Goal: Transaction & Acquisition: Purchase product/service

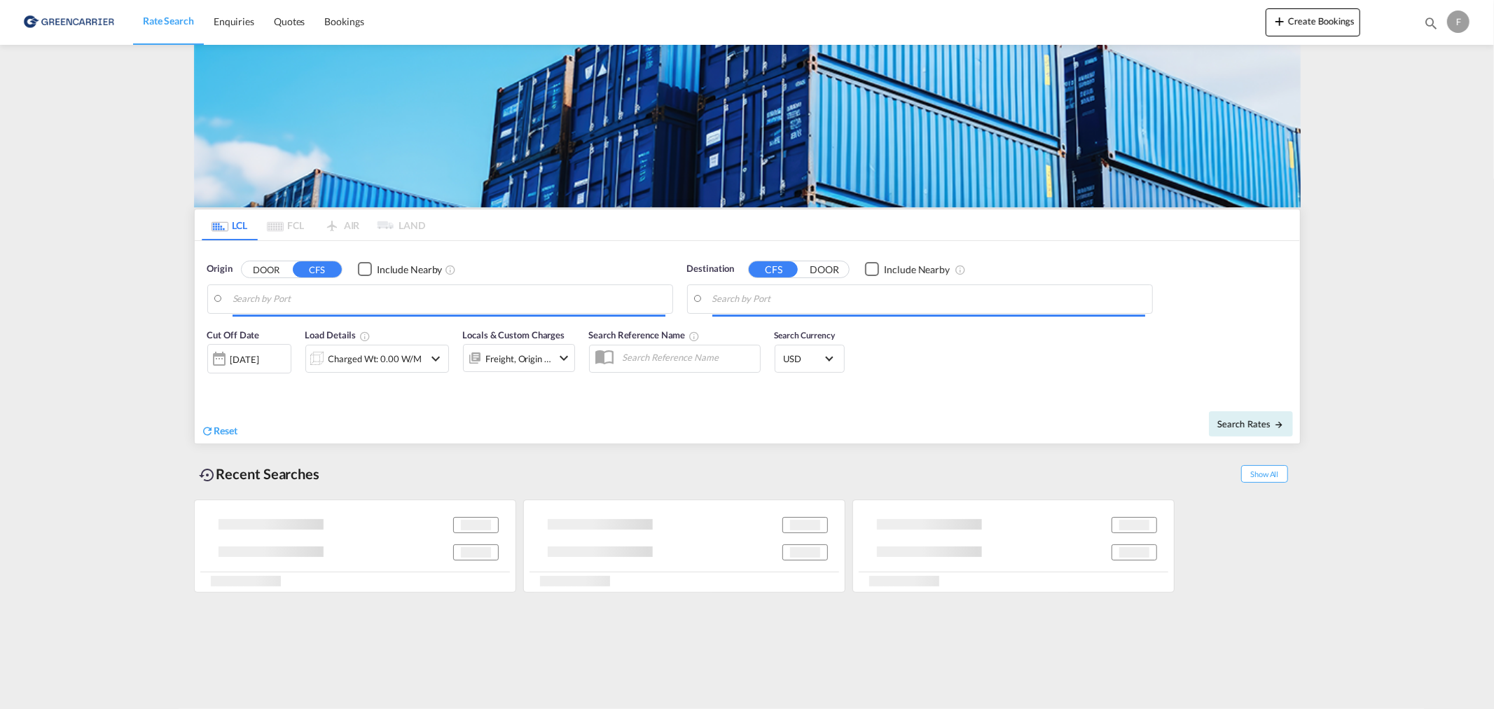
type input "DK-8700, Horsens"
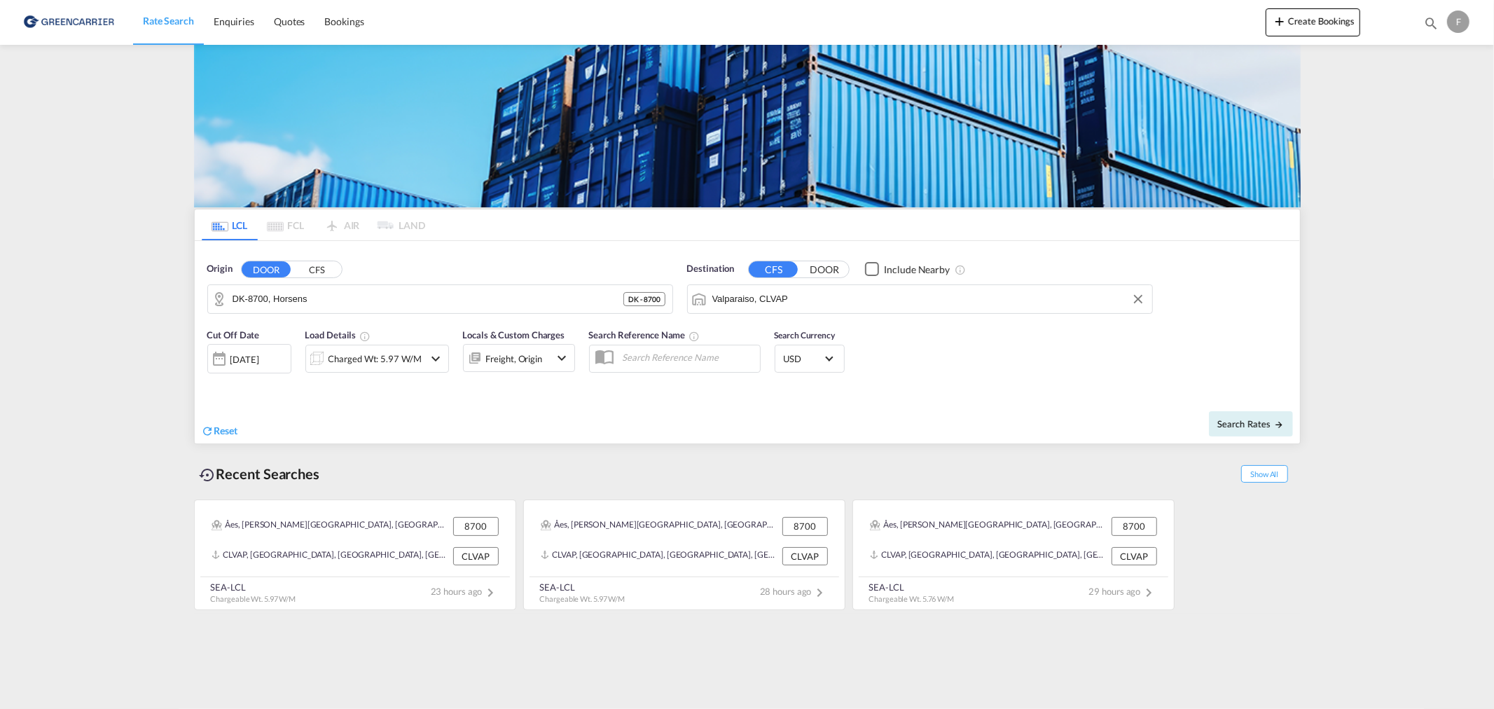
click at [831, 299] on input "Valparaiso, CLVAP" at bounding box center [928, 299] width 433 height 21
paste input "Nicosia"
click at [842, 347] on div "Nicosia [GEOGRAPHIC_DATA] CYNIC" at bounding box center [821, 338] width 266 height 42
type input "Nicosia, CYNIC"
drag, startPoint x: 311, startPoint y: 308, endPoint x: 135, endPoint y: 305, distance: 175.8
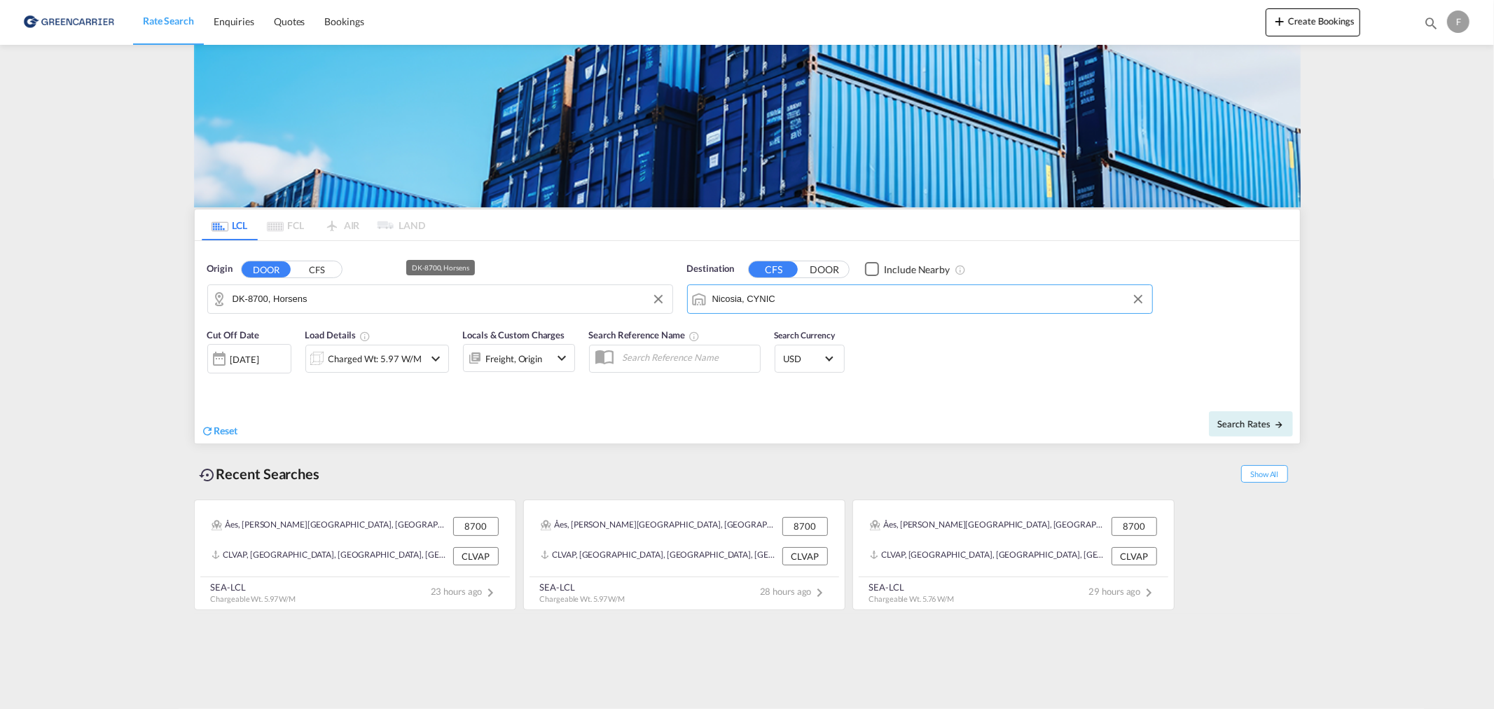
click at [135, 305] on md-content "Rate Search Enquiries Quotes Bookings Create Bookings Bookings Quotes Enquiries…" at bounding box center [747, 354] width 1494 height 709
drag, startPoint x: 340, startPoint y: 311, endPoint x: 120, endPoint y: 311, distance: 219.2
click at [120, 311] on md-content "Rate Search Enquiries Quotes Bookings Create Bookings Bookings Quotes Enquiries…" at bounding box center [747, 354] width 1494 height 709
click at [311, 305] on input "DK-8700, Horsens" at bounding box center [449, 299] width 433 height 21
drag, startPoint x: 327, startPoint y: 300, endPoint x: 237, endPoint y: 301, distance: 90.4
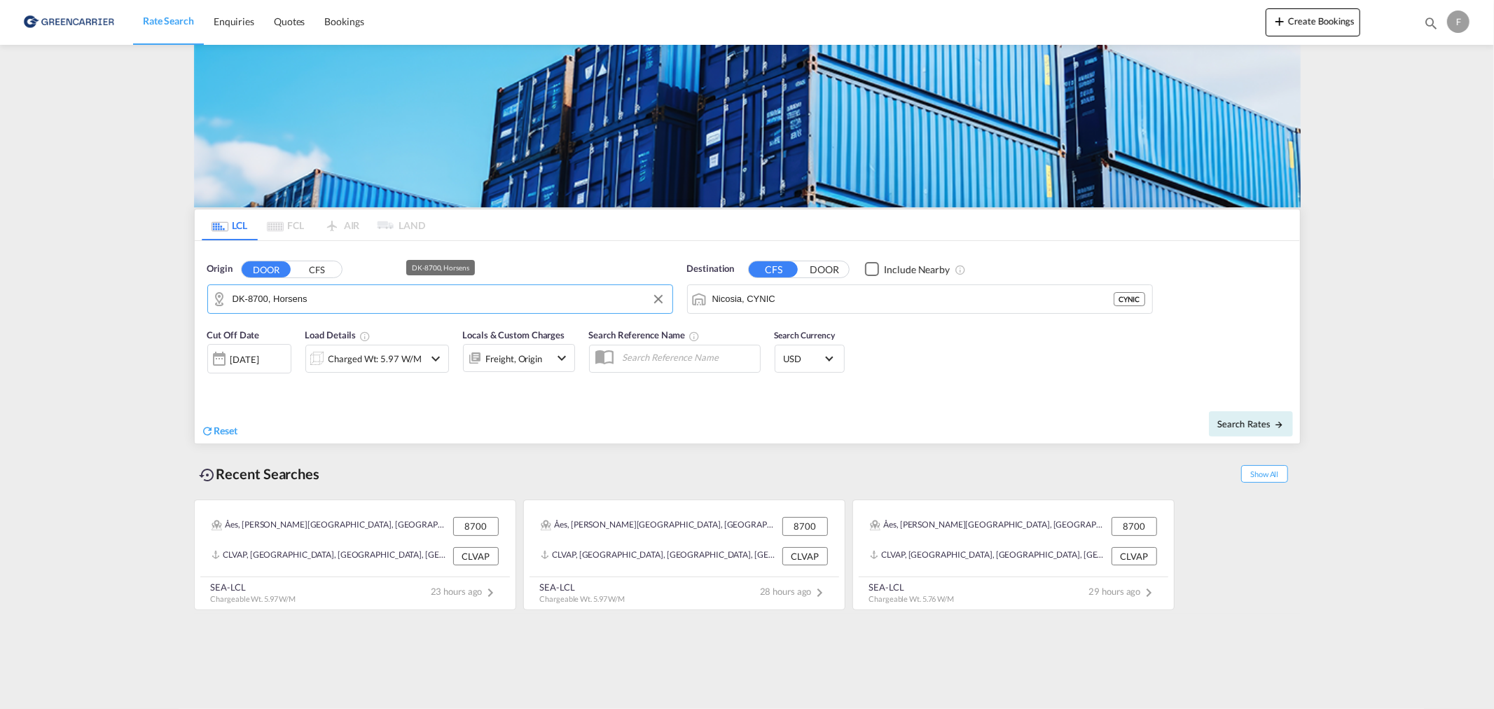
click at [237, 301] on input "DK-8700, Horsens" at bounding box center [449, 299] width 433 height 21
type input "D"
type input "ø"
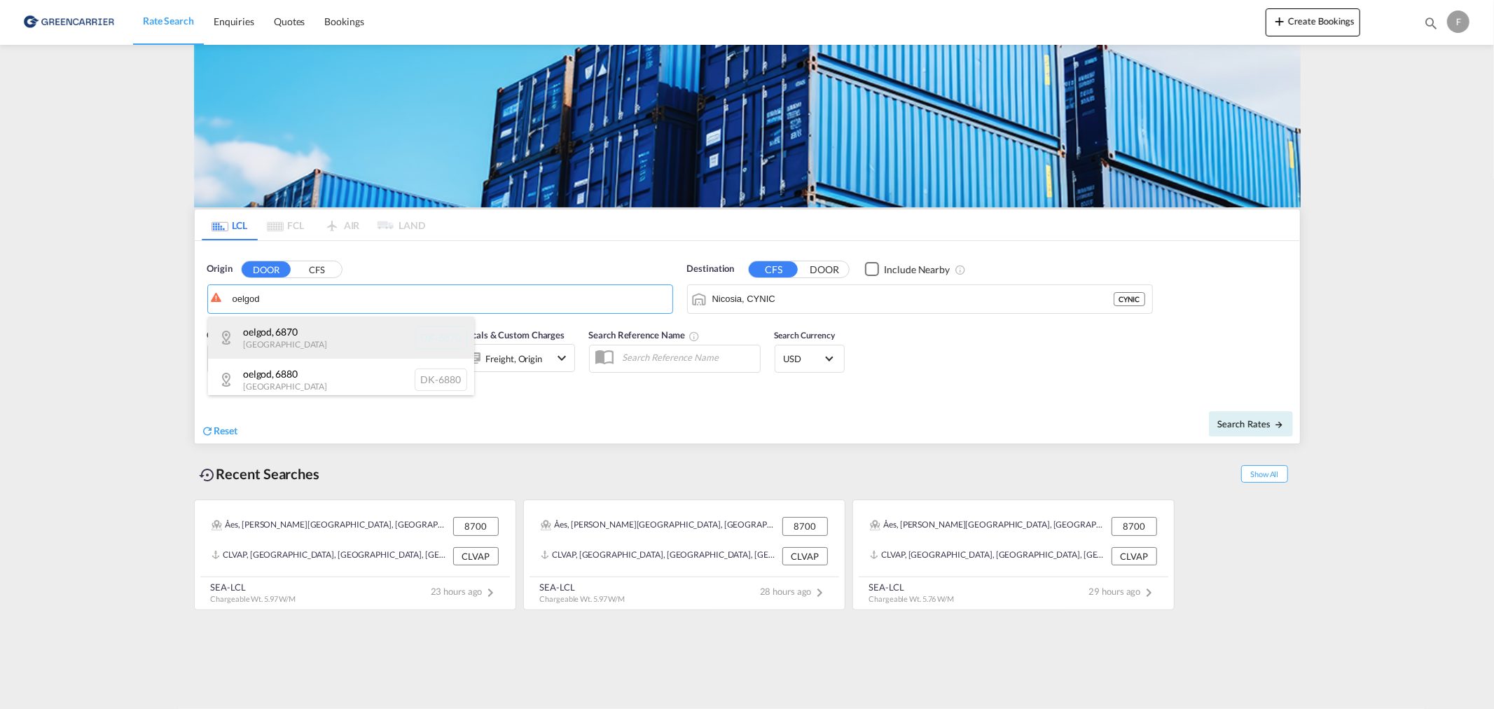
click at [303, 344] on div "oelgod , 6870 [GEOGRAPHIC_DATA] DK-6870" at bounding box center [341, 338] width 266 height 42
type input "DK-6870, oelgod"
click at [382, 369] on div "Charged Wt: 5.97 W/M" at bounding box center [365, 359] width 118 height 28
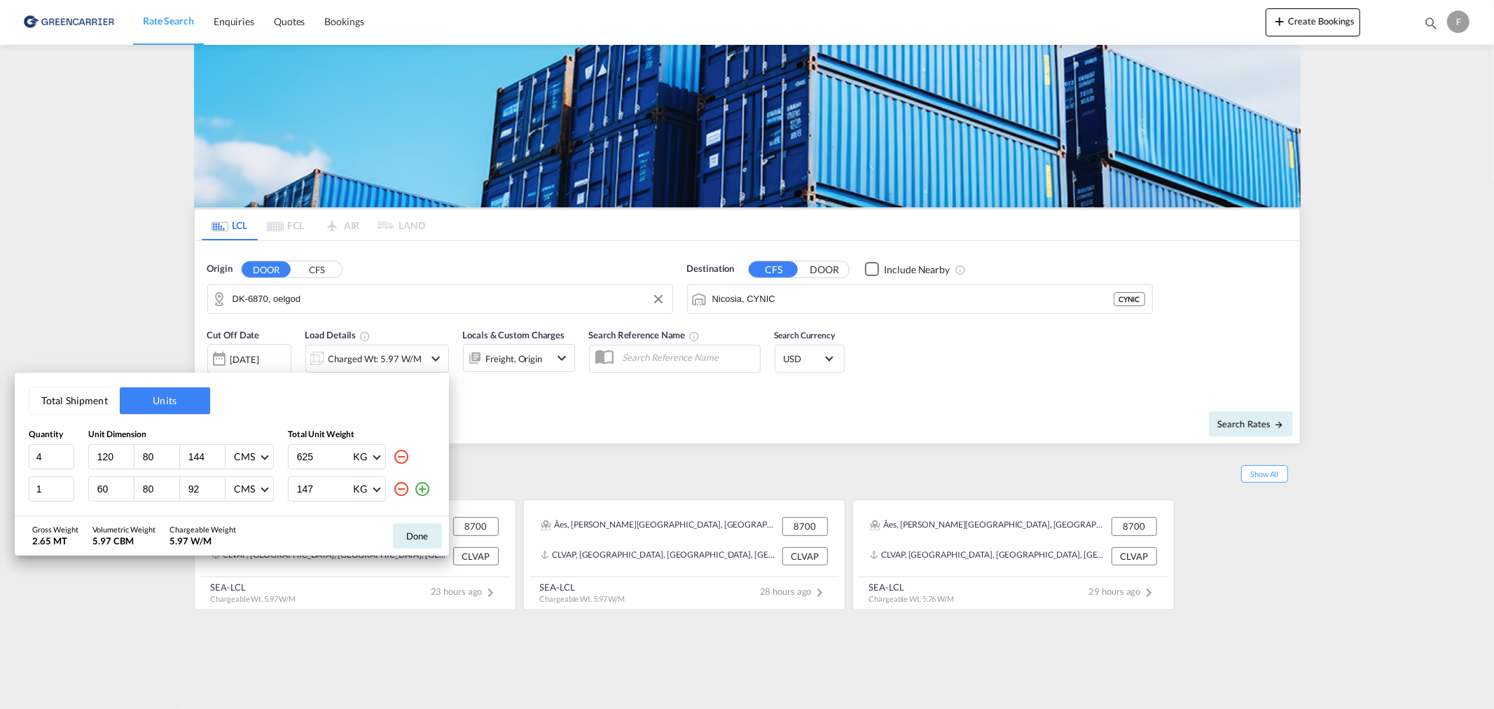
click at [397, 456] on md-icon "icon-minus-circle-outline" at bounding box center [401, 456] width 17 height 17
type input "1"
type input "60"
type input "92"
type input "147"
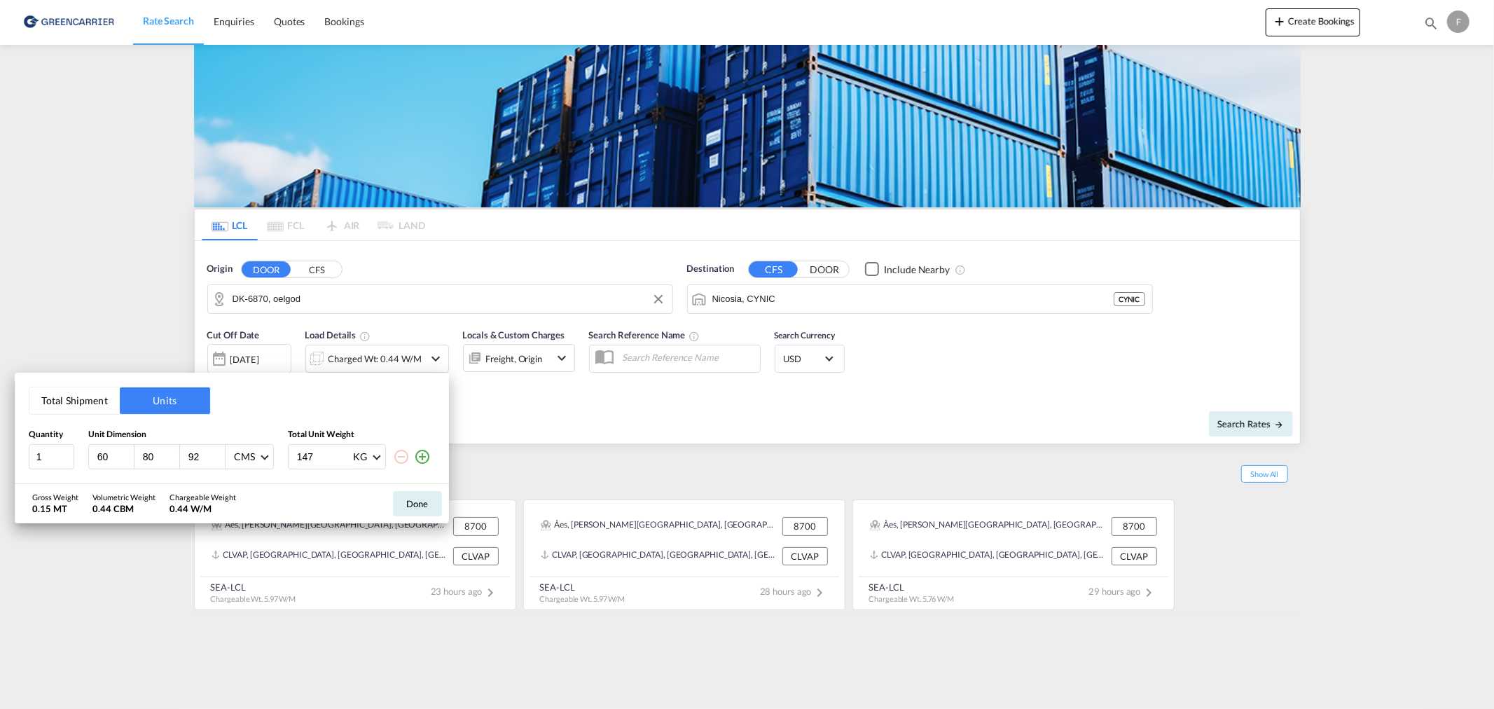
drag, startPoint x: 118, startPoint y: 457, endPoint x: 104, endPoint y: 455, distance: 14.2
click at [104, 455] on input "60" at bounding box center [115, 456] width 38 height 13
type input "6"
type input "120"
type input "80"
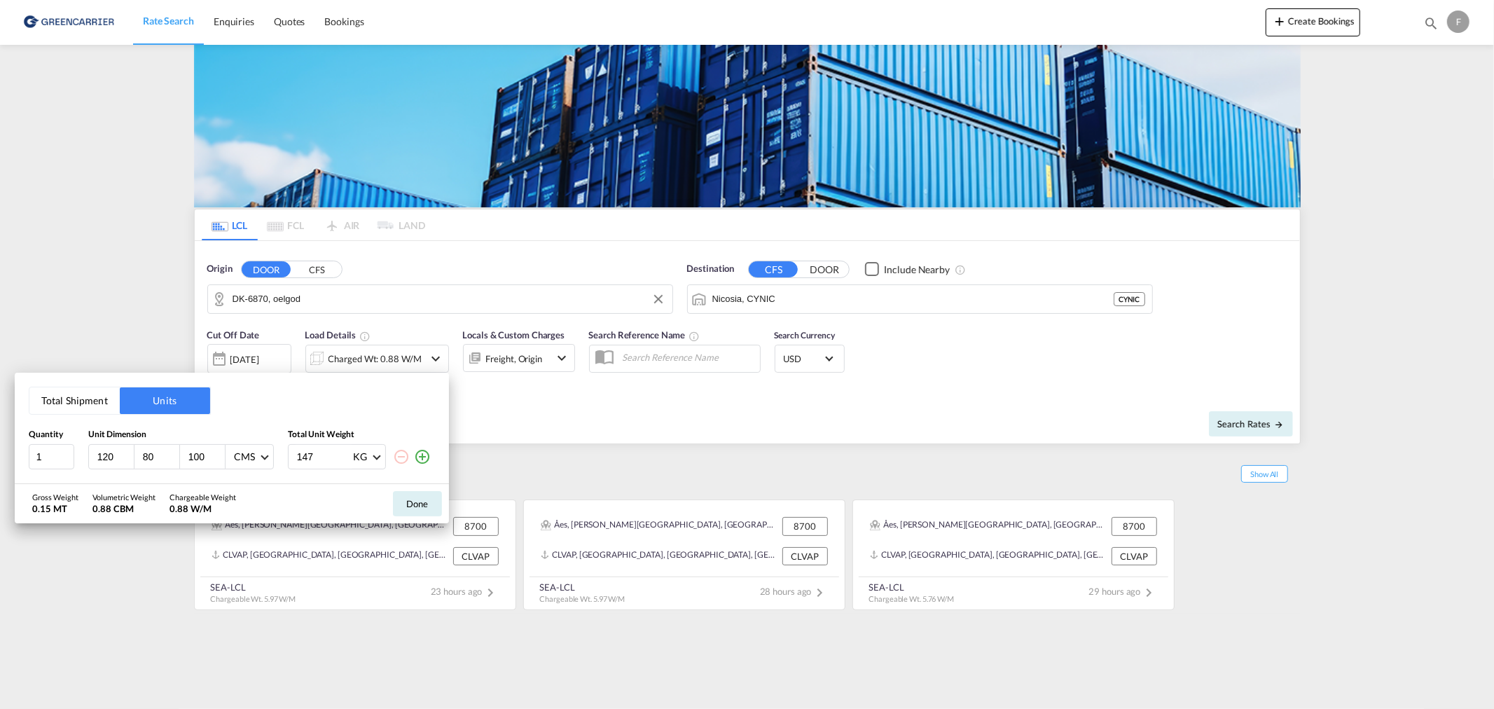
type input "100"
type input "4"
type input "143"
click at [424, 508] on button "Done" at bounding box center [417, 503] width 49 height 25
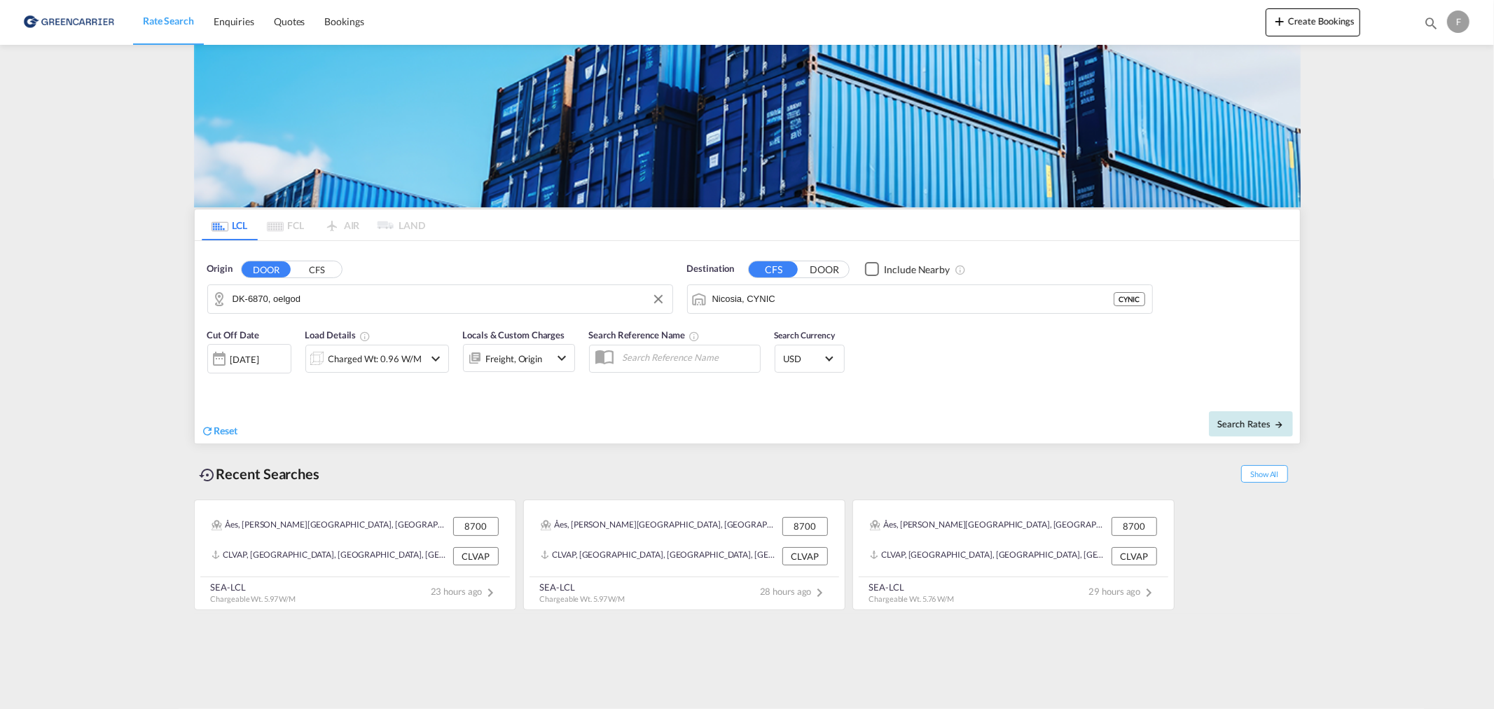
click at [1242, 433] on button "Search Rates" at bounding box center [1251, 423] width 84 height 25
type input "6870 to CYNIC / [DATE]"
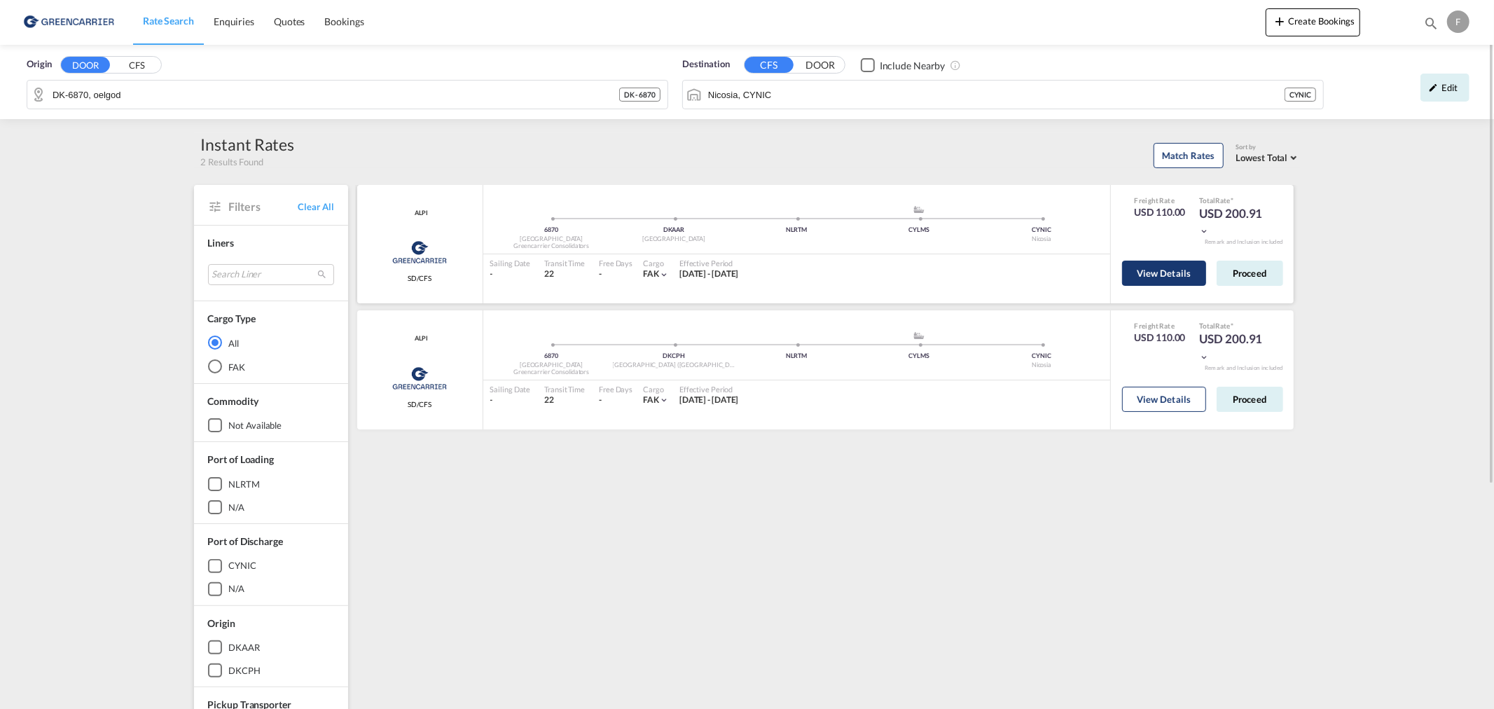
click at [1151, 280] on button "View Details" at bounding box center [1164, 273] width 84 height 25
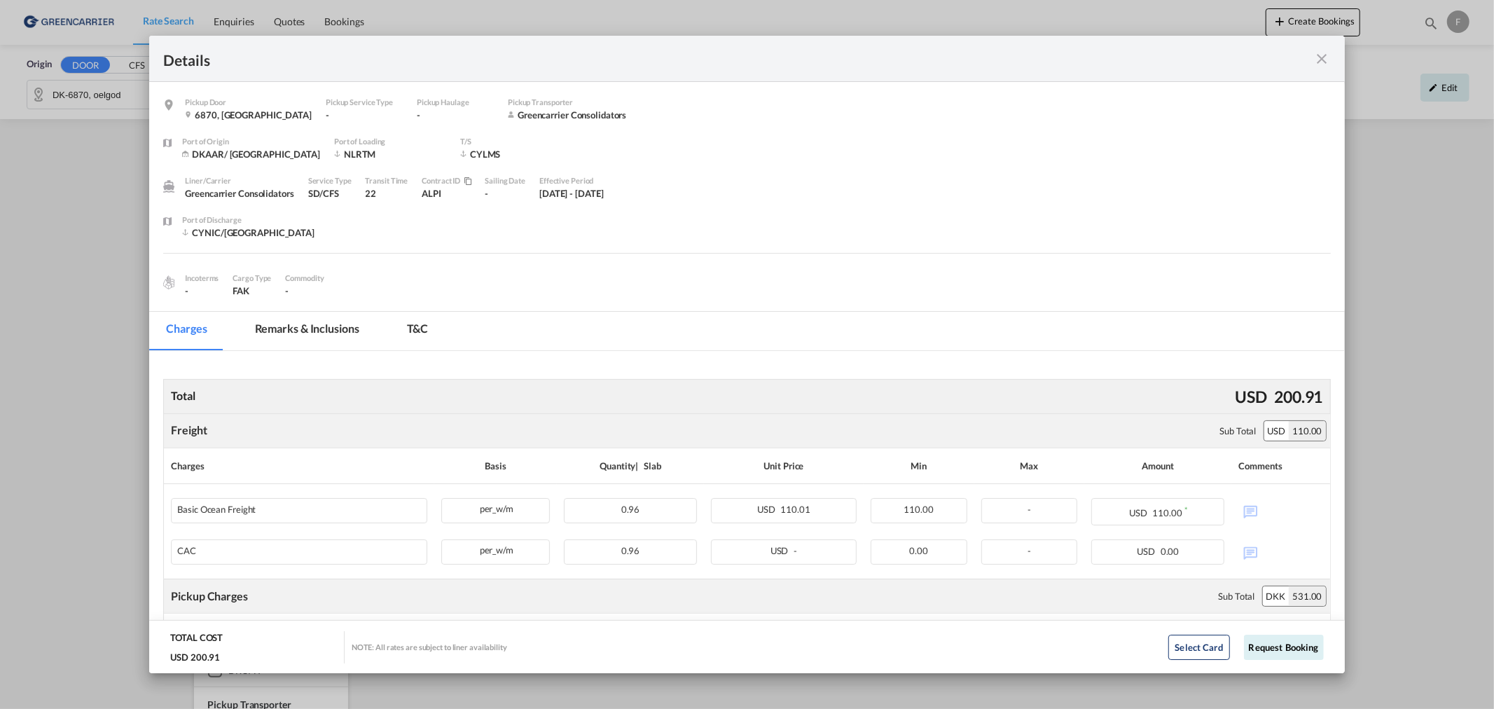
click at [1378, 195] on div "Details Pickup Door 6870, [GEOGRAPHIC_DATA] Pickup Service Type - Pickup Haulag…" at bounding box center [747, 354] width 1494 height 709
click at [1324, 57] on md-icon "icon-close fg-AAA8AD m-0 cursor" at bounding box center [1322, 58] width 17 height 17
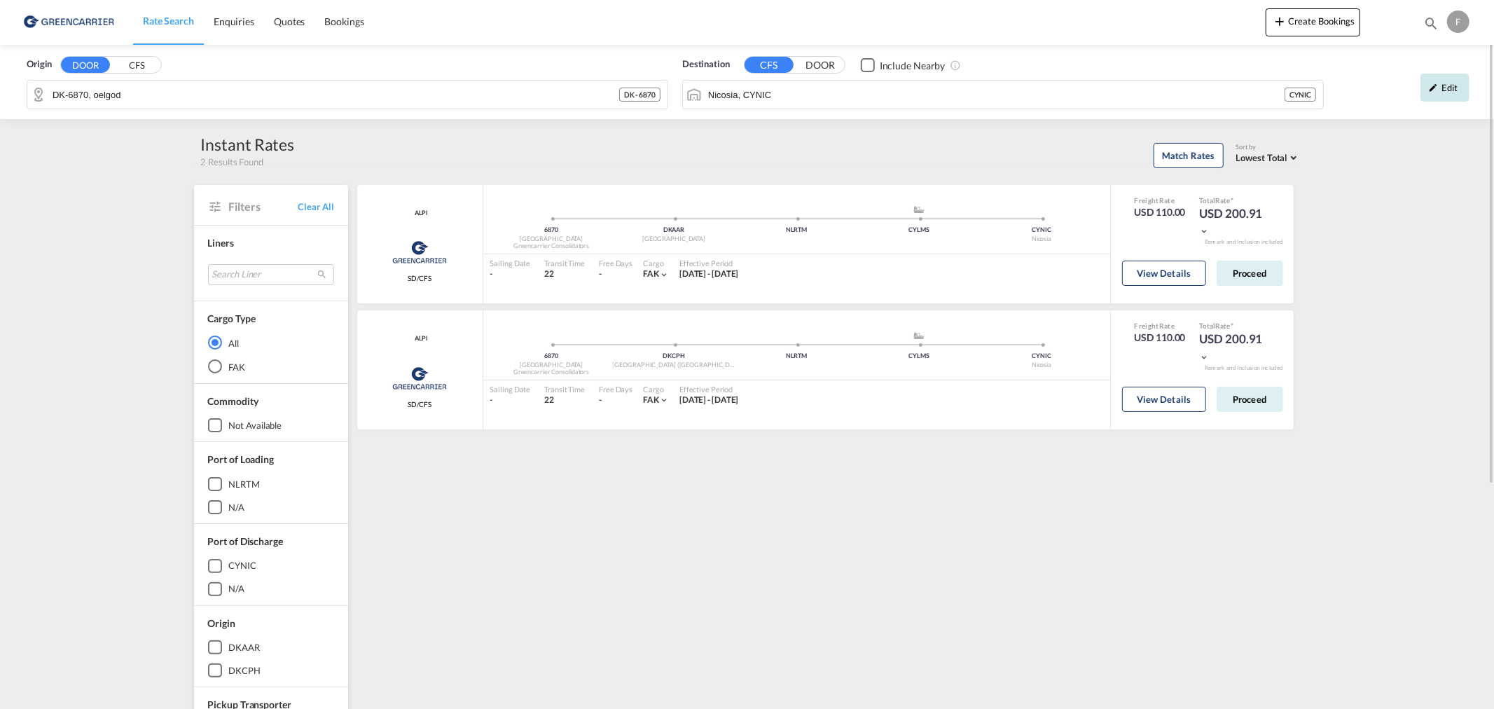
click at [1443, 84] on div "Edit" at bounding box center [1444, 88] width 49 height 28
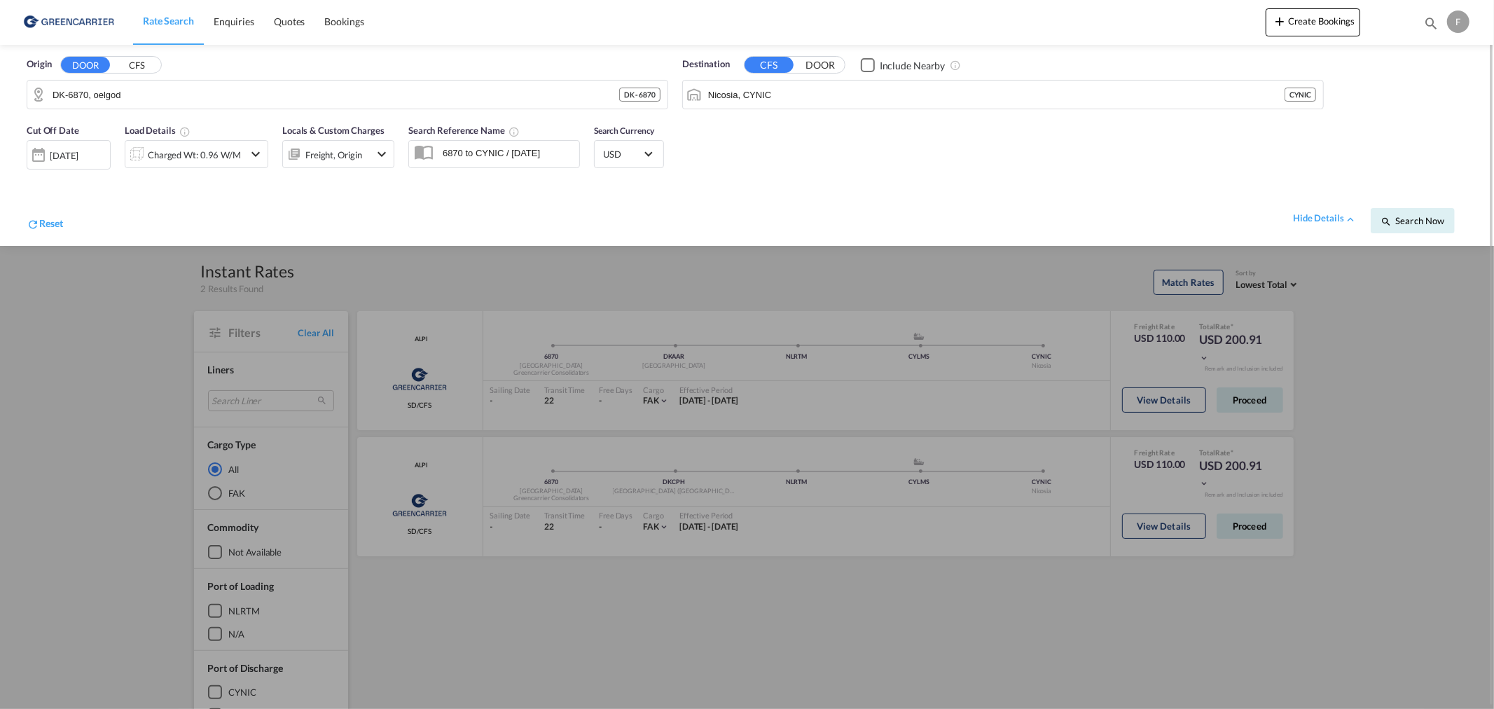
click at [903, 401] on div at bounding box center [747, 354] width 1494 height 709
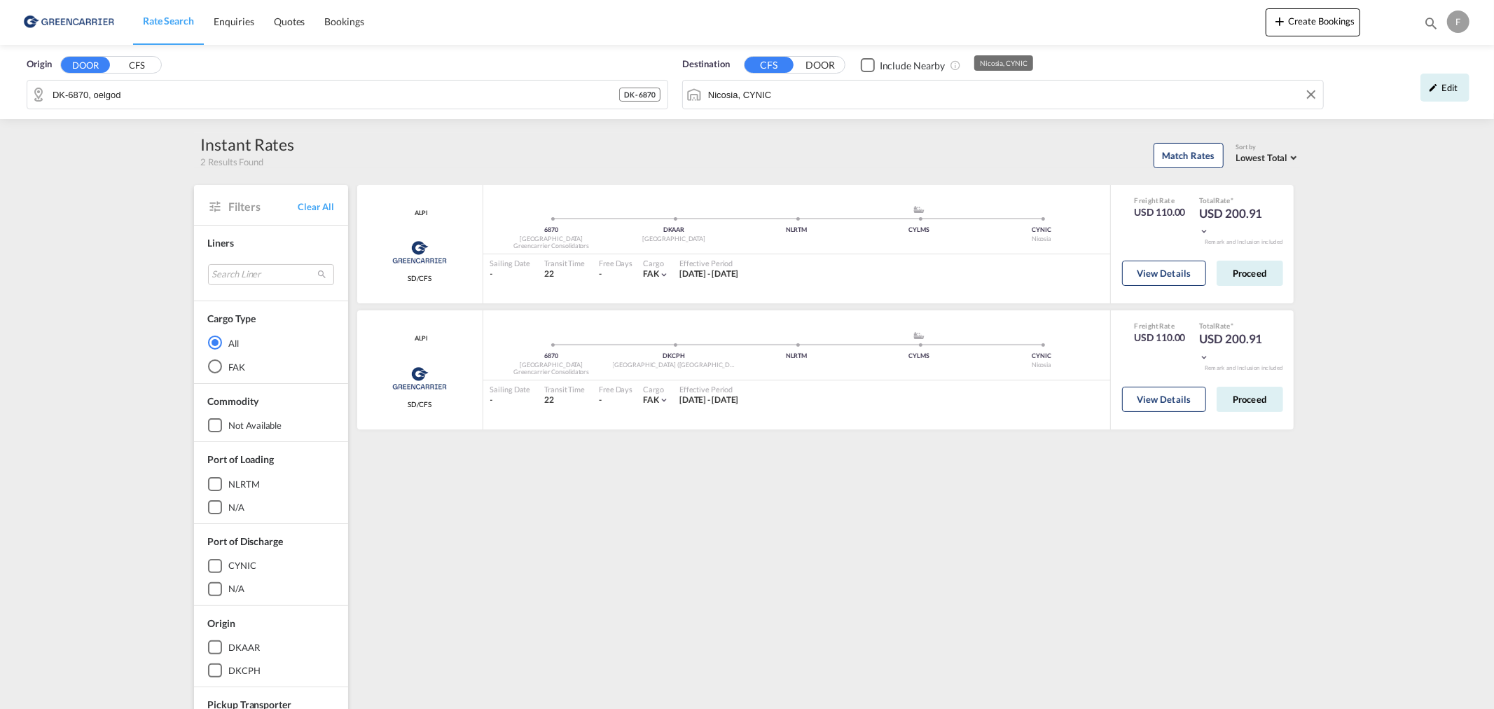
click at [777, 95] on div "Origin DOOR CFS DK-6870, oelgod DK - 6870 Destination CFS DOOR Include Nearby N…" at bounding box center [747, 82] width 1494 height 74
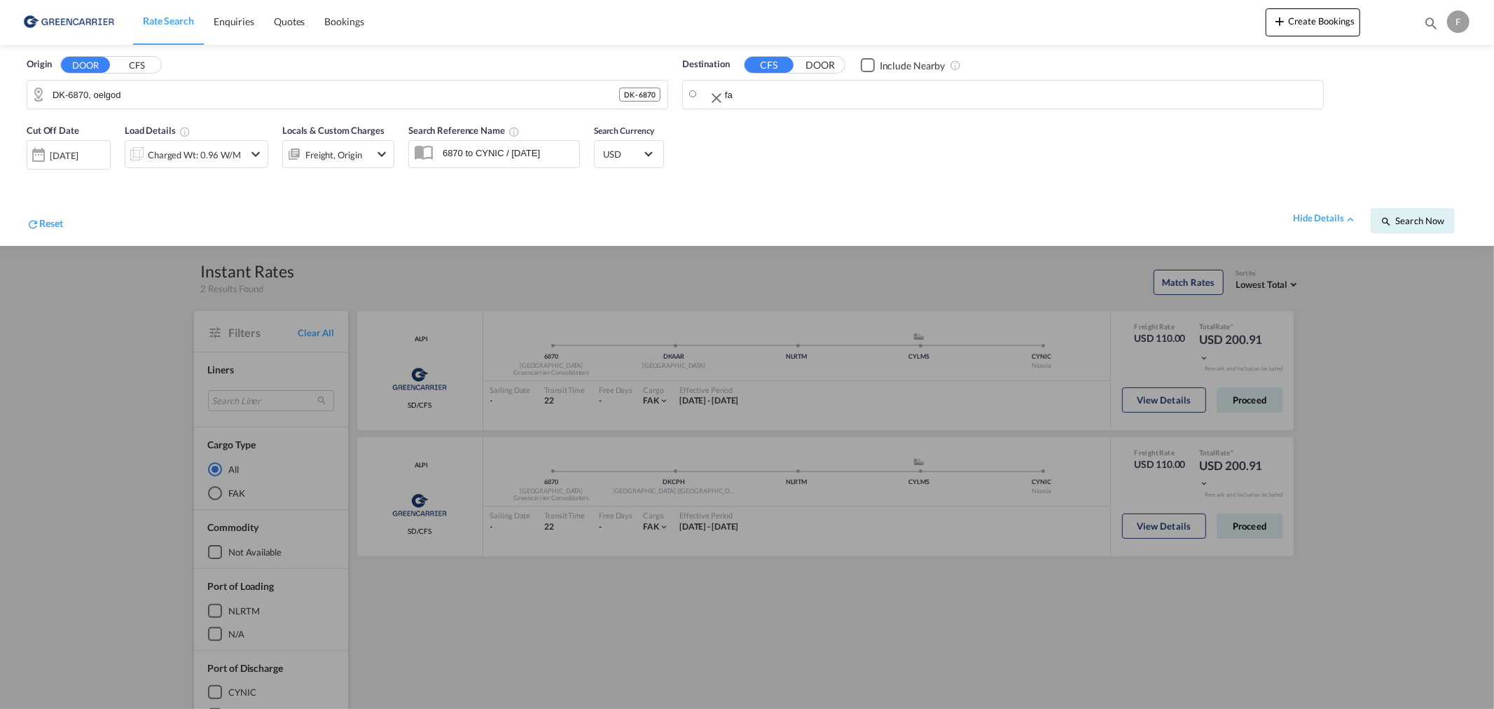
drag, startPoint x: 796, startPoint y: 95, endPoint x: 750, endPoint y: 97, distance: 46.2
click at [750, 97] on body "Rate Search Enquiries Quotes Bookings Rate Search Enquiries" at bounding box center [747, 354] width 1494 height 709
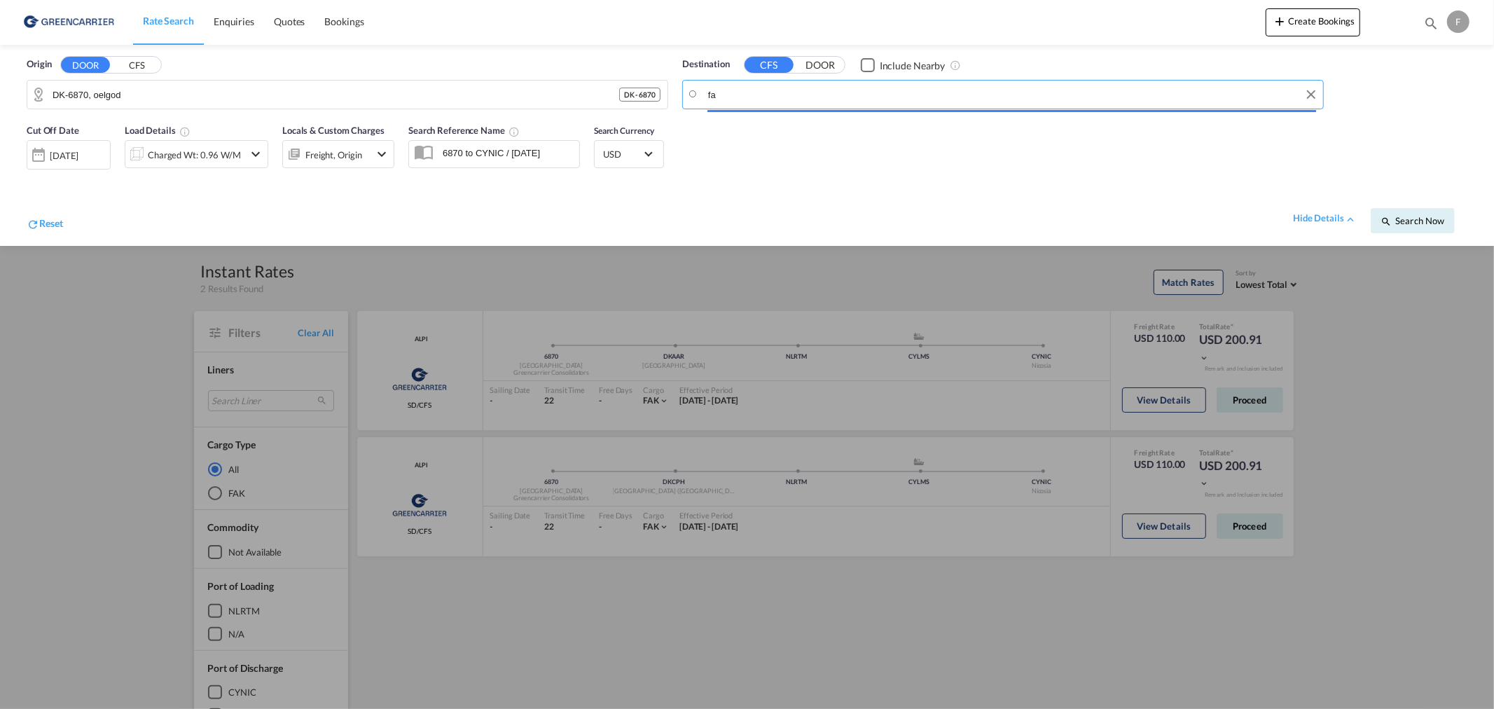
type input "r"
type input "farmagus"
